Goal: Task Accomplishment & Management: Complete application form

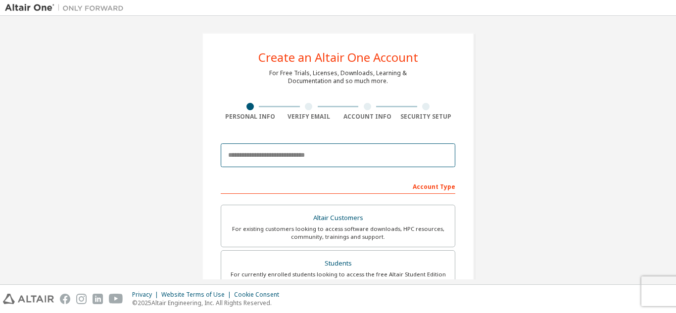
click at [309, 163] on input "email" at bounding box center [338, 156] width 235 height 24
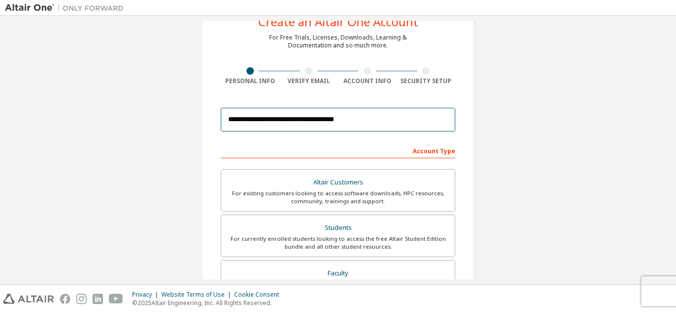
scroll to position [36, 0]
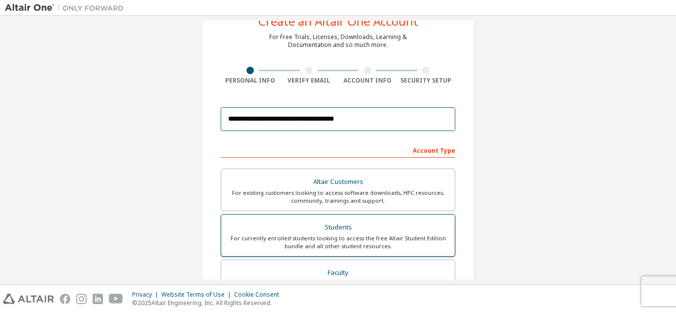
type input "**********"
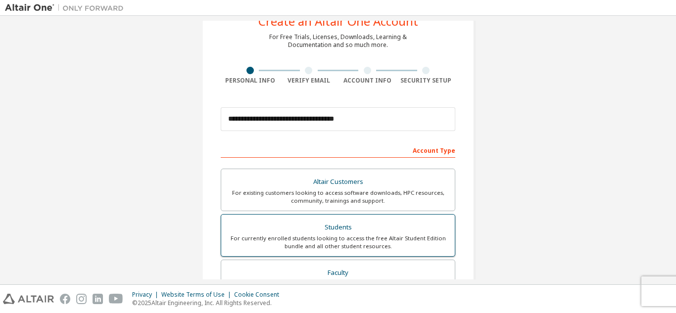
click at [332, 233] on div "Students" at bounding box center [338, 228] width 222 height 14
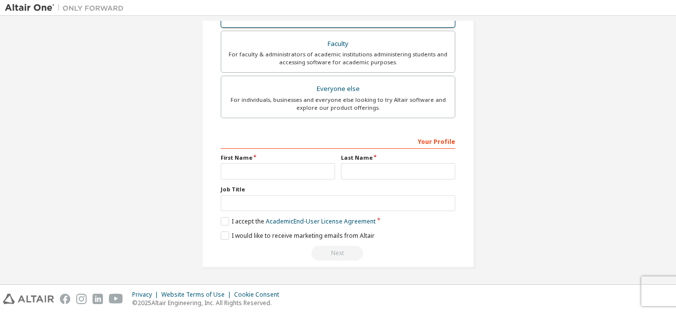
scroll to position [265, 0]
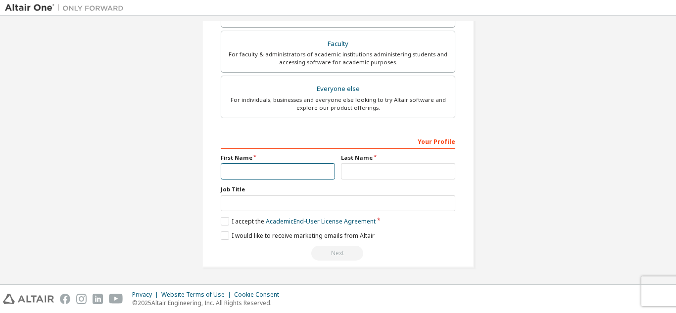
click at [289, 170] on input "text" at bounding box center [278, 171] width 114 height 16
type input "******"
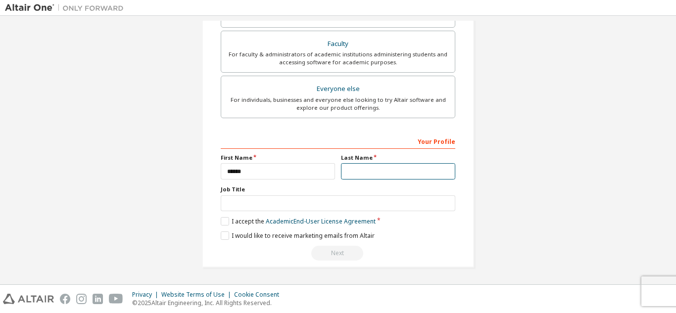
type input "**********"
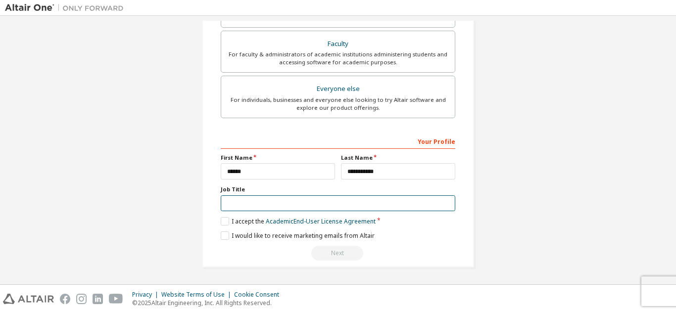
click at [319, 205] on input "text" at bounding box center [338, 204] width 235 height 16
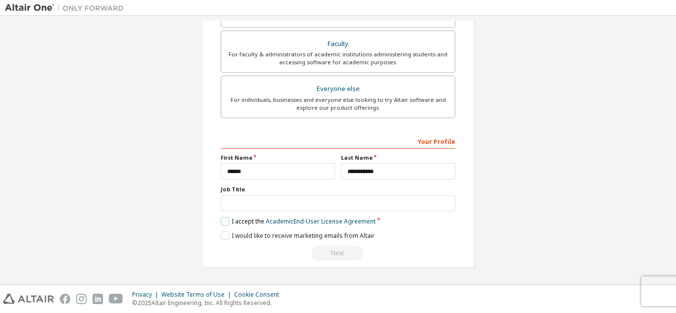
click at [226, 219] on label "I accept the Academic End-User License Agreement" at bounding box center [298, 221] width 155 height 8
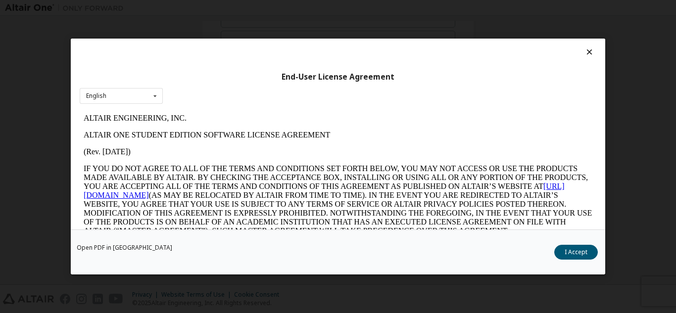
scroll to position [0, 0]
click at [581, 254] on button "I Accept" at bounding box center [577, 252] width 44 height 15
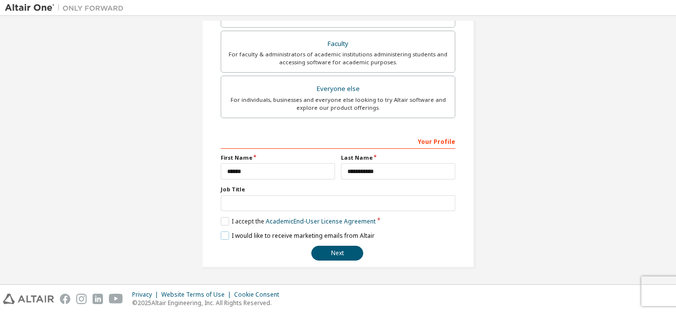
click at [221, 236] on label "I would like to receive marketing emails from Altair" at bounding box center [298, 236] width 154 height 8
click at [337, 255] on button "Next" at bounding box center [337, 253] width 52 height 15
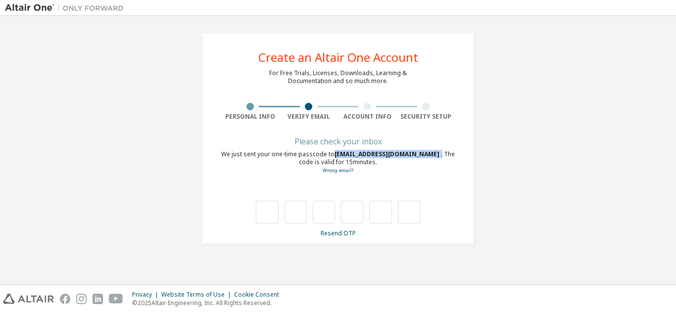
drag, startPoint x: 333, startPoint y: 156, endPoint x: 454, endPoint y: 156, distance: 120.8
click at [454, 156] on div "We just sent your one-time passcode to [EMAIL_ADDRESS][DOMAIN_NAME] . The code …" at bounding box center [338, 163] width 235 height 24
copy div "[EMAIL_ADDRESS][DOMAIN_NAME] ."
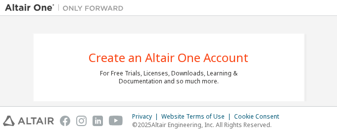
click at [171, 76] on div "For Free Trials, Licenses, Downloads, Learning & Documentation and so much more." at bounding box center [169, 77] width 138 height 16
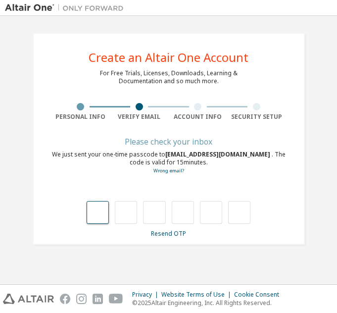
click at [103, 215] on input "text" at bounding box center [98, 212] width 22 height 23
type input "*"
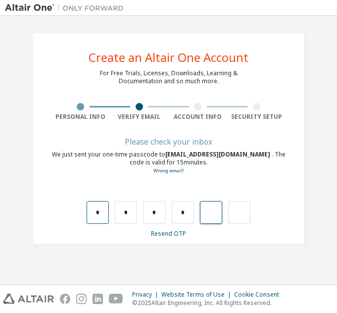
type input "*"
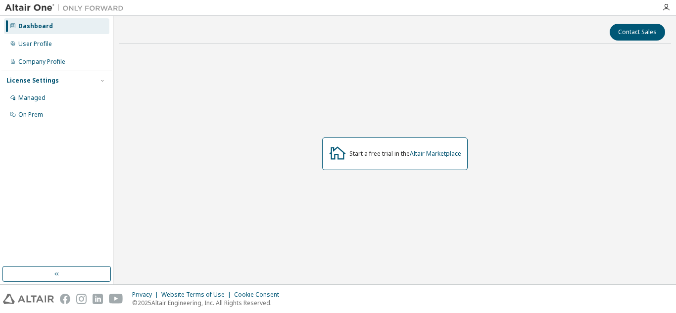
click at [334, 164] on div "Start a free trial in the Altair Marketplace" at bounding box center [395, 154] width 146 height 33
click at [430, 155] on link "Altair Marketplace" at bounding box center [435, 154] width 51 height 8
